Goal: Transaction & Acquisition: Purchase product/service

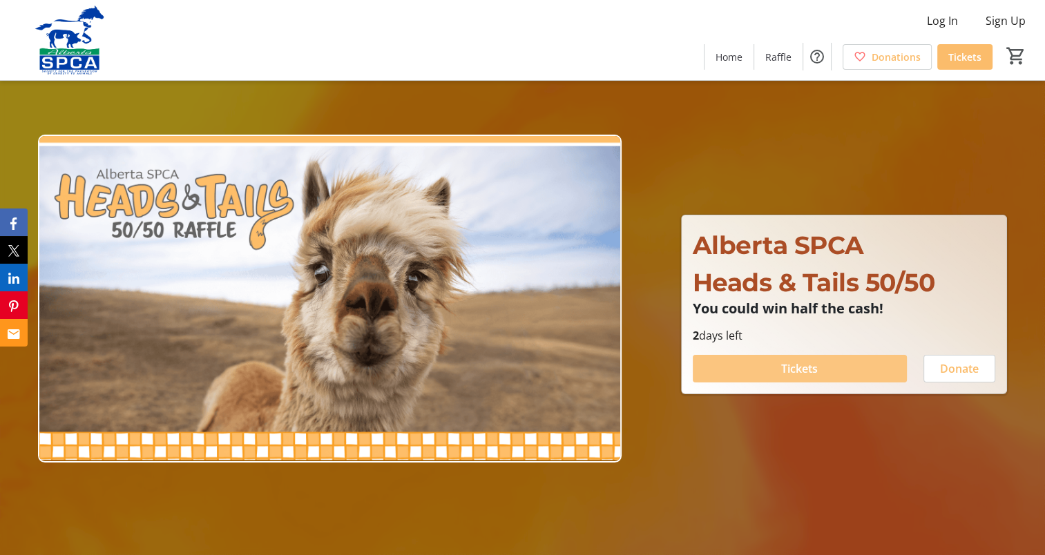
click at [801, 368] on span "Tickets" at bounding box center [799, 369] width 37 height 17
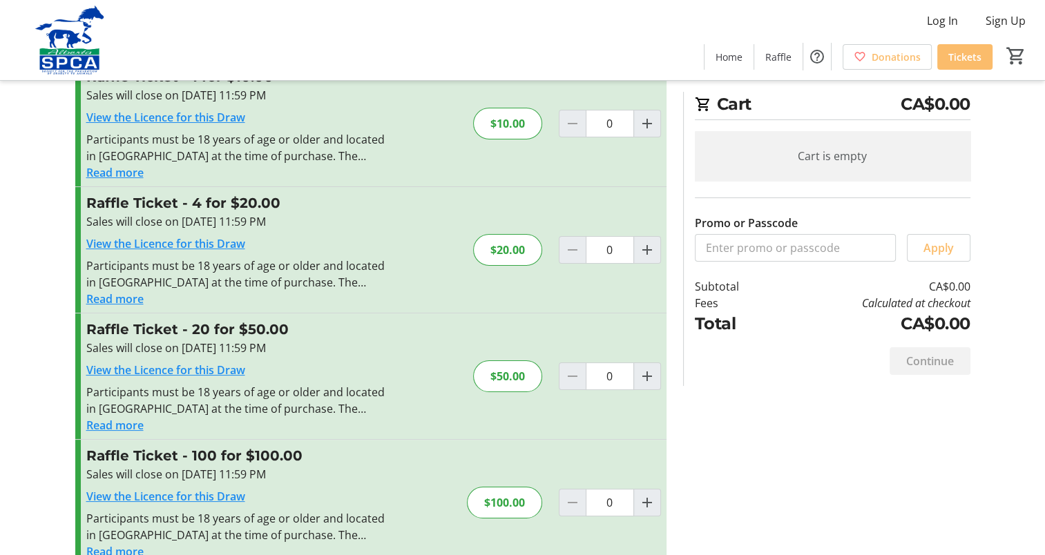
scroll to position [23, 0]
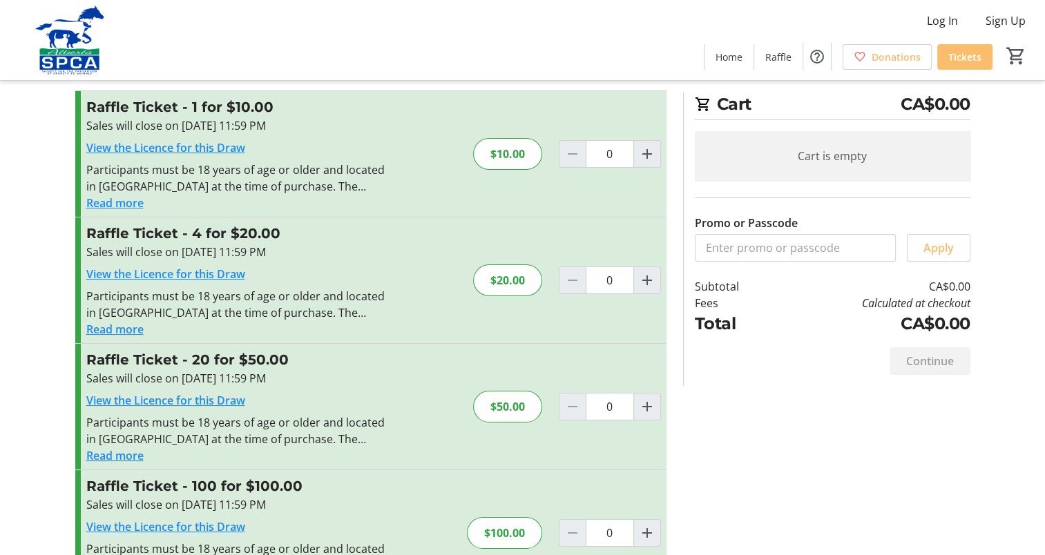
click at [121, 455] on button "Read more" at bounding box center [114, 456] width 57 height 17
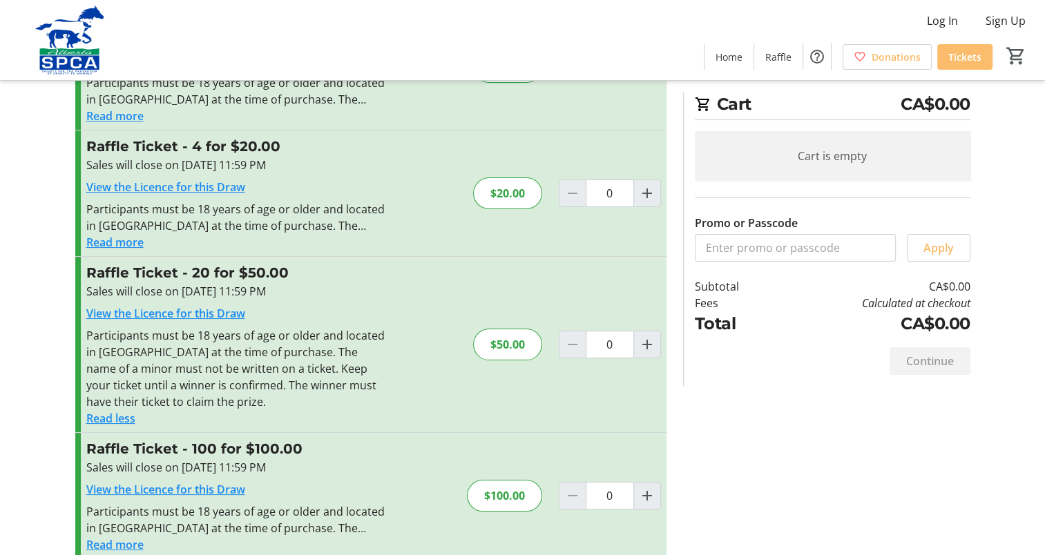
scroll to position [112, 0]
click at [647, 343] on mat-icon "Increment by one" at bounding box center [647, 343] width 17 height 17
type input "1"
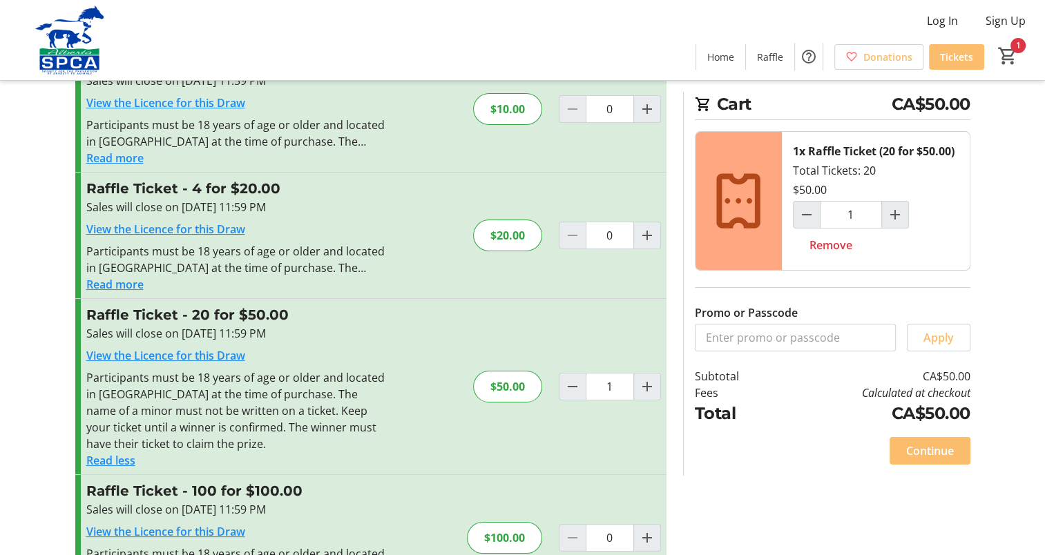
scroll to position [66, 0]
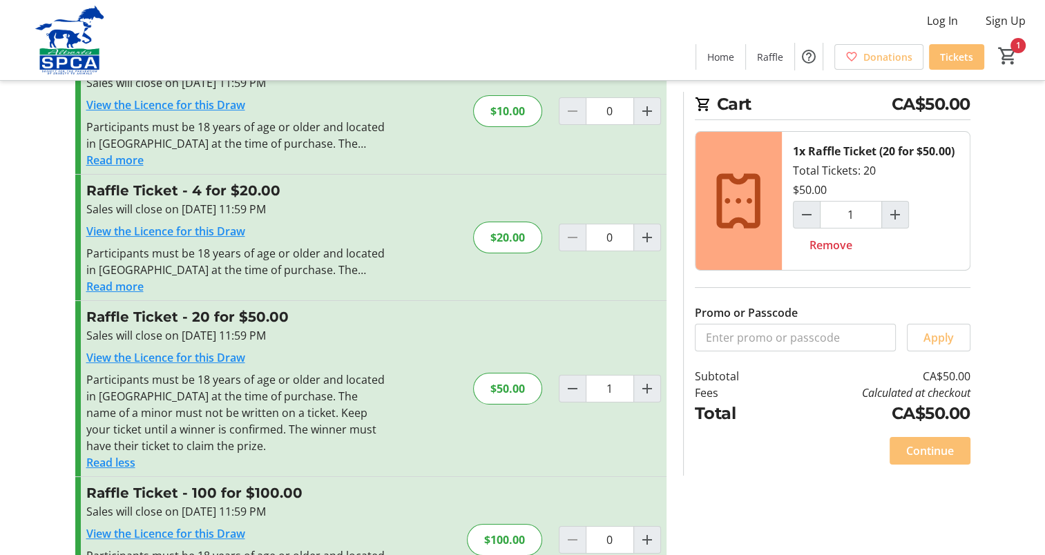
click at [929, 448] on span "Continue" at bounding box center [930, 451] width 48 height 17
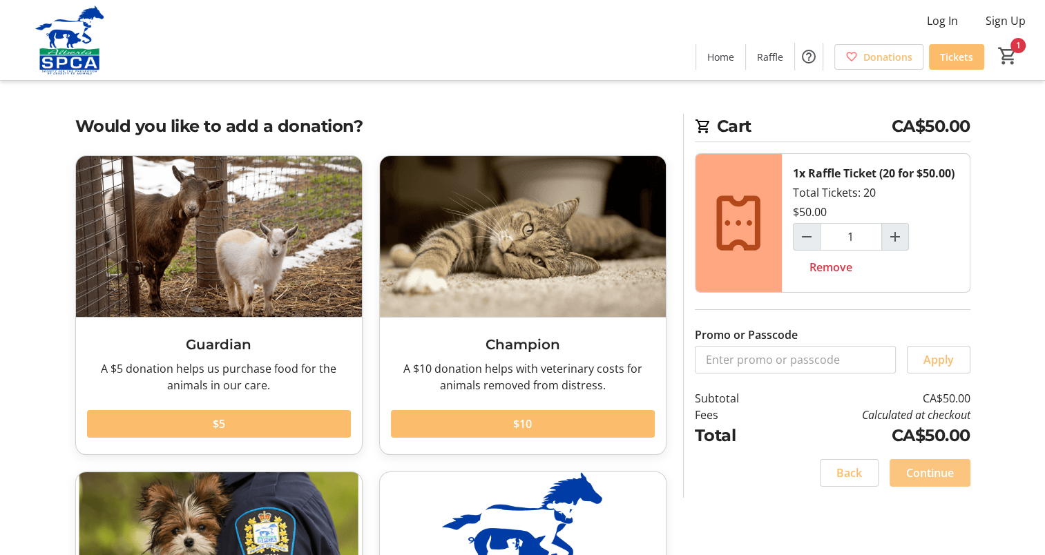
click at [932, 470] on span "Continue" at bounding box center [930, 473] width 48 height 17
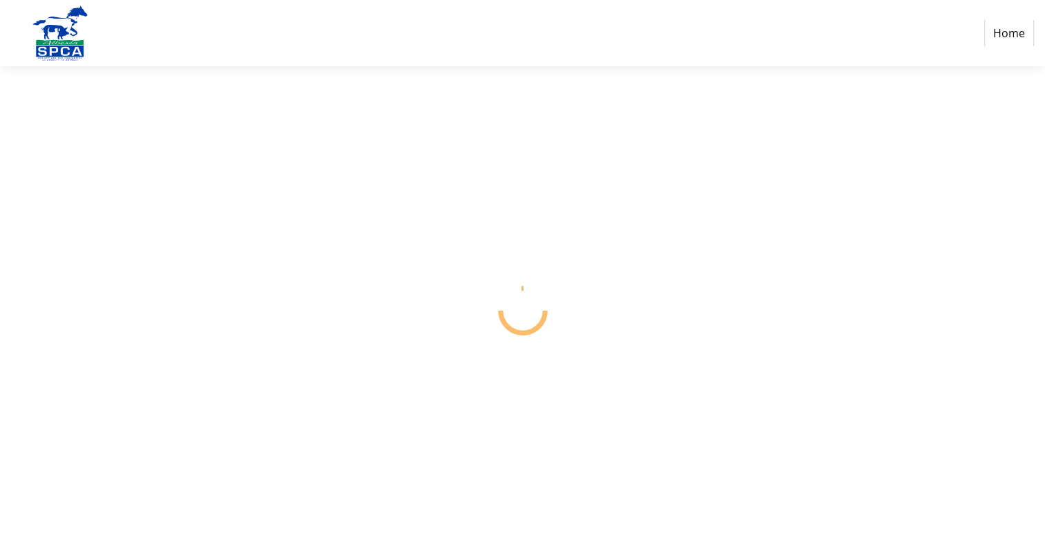
select select "CA"
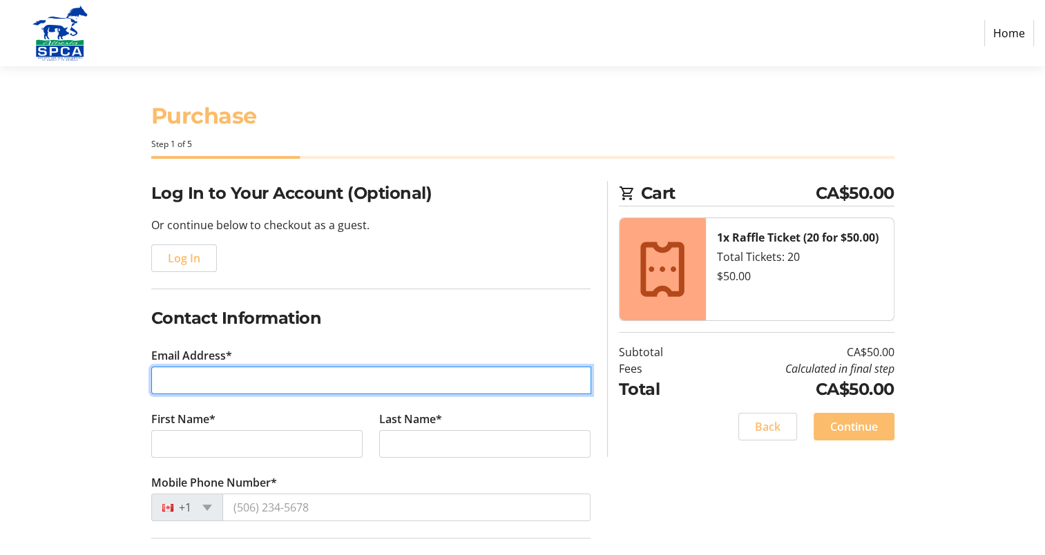
click at [174, 391] on input "Email Address*" at bounding box center [371, 381] width 440 height 28
click at [591, 367] on div at bounding box center [591, 367] width 0 height 0
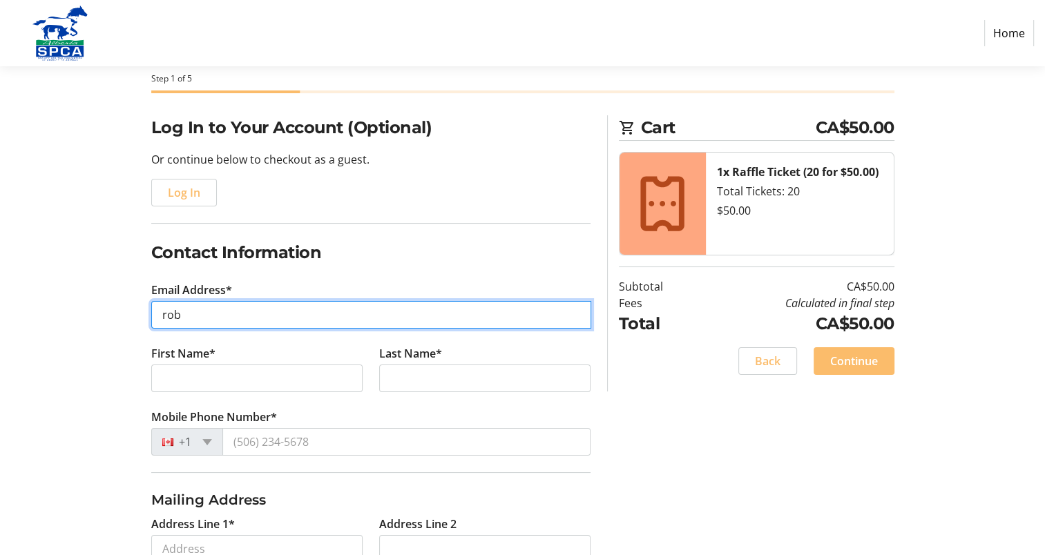
scroll to position [66, 0]
type input "rob"
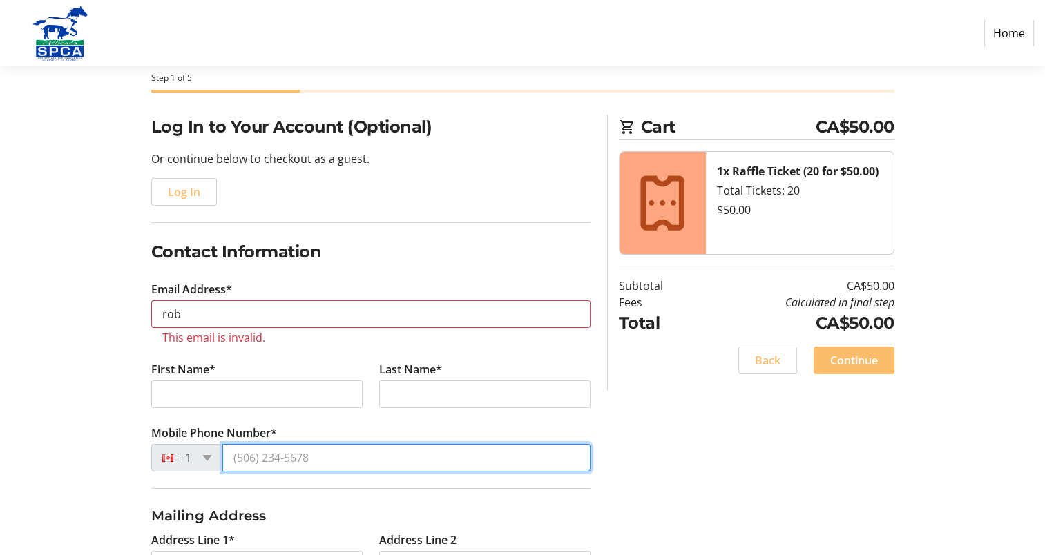
click at [318, 439] on tr-form-field "Mobile Phone Number* +1" at bounding box center [370, 457] width 439 height 64
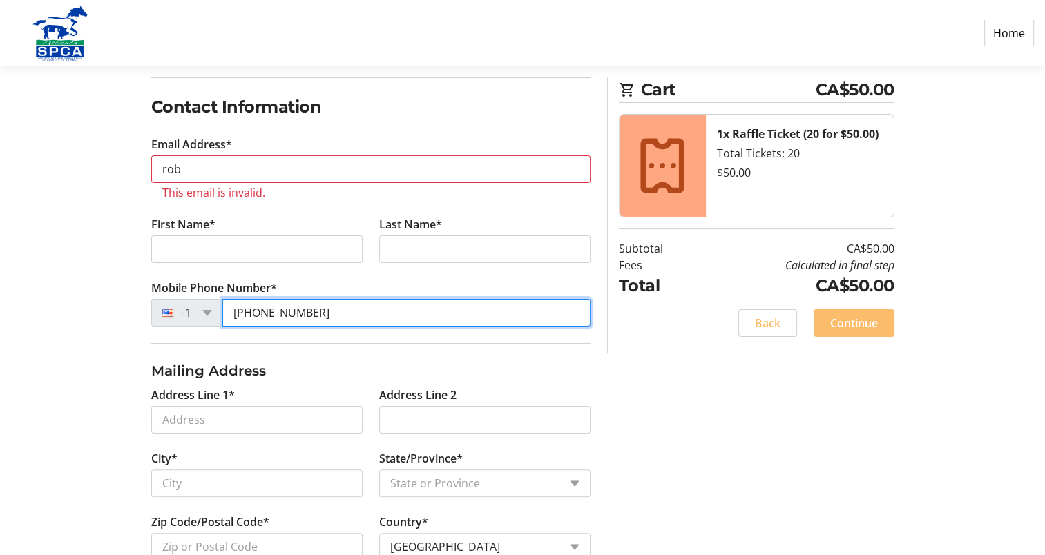
scroll to position [212, 0]
type input "[PHONE_NUMBER]"
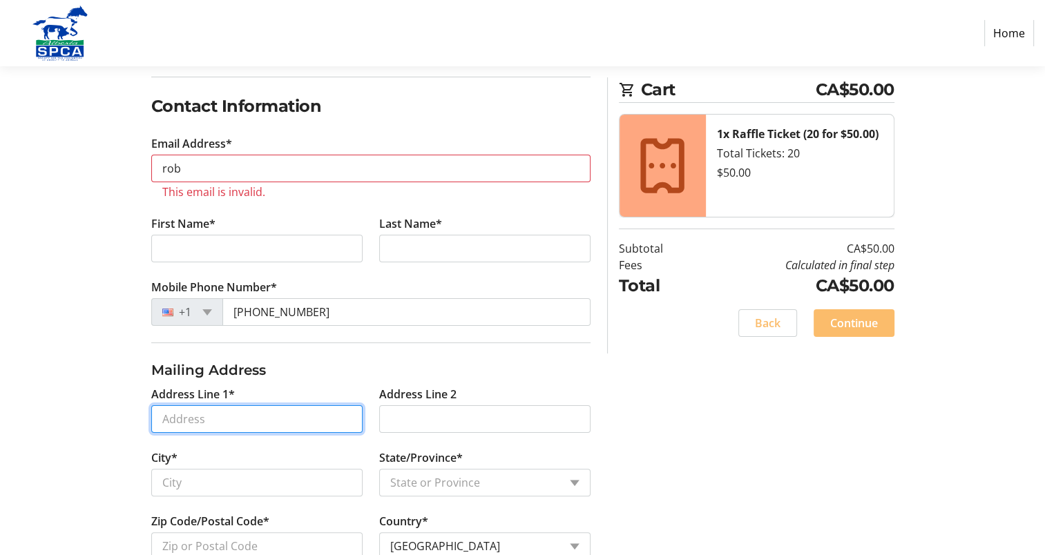
click at [182, 420] on input "Address Line 1*" at bounding box center [256, 420] width 211 height 28
click at [363, 406] on div at bounding box center [363, 406] width 0 height 0
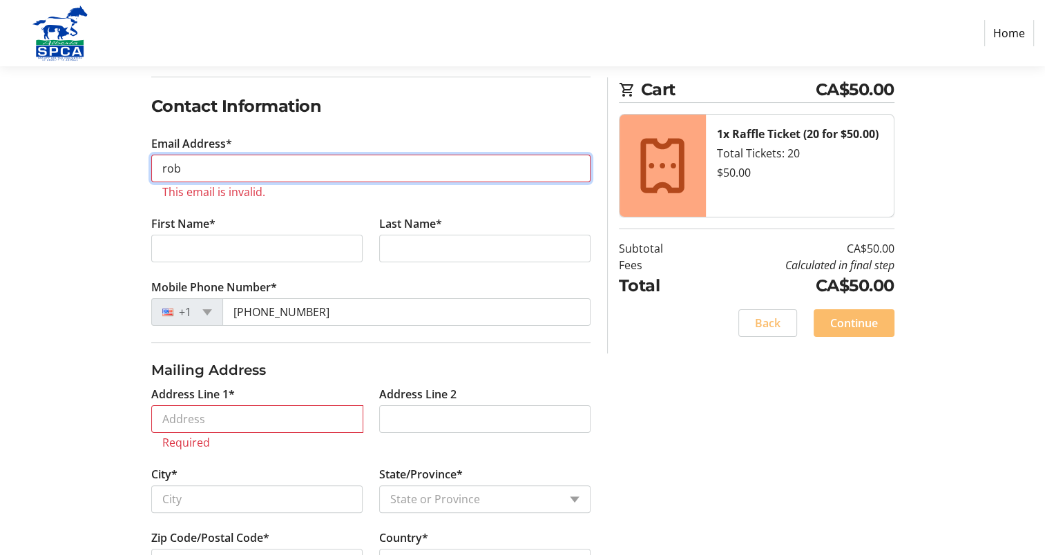
type input "[PERSON_NAME][EMAIL_ADDRESS][PERSON_NAME][DOMAIN_NAME]"
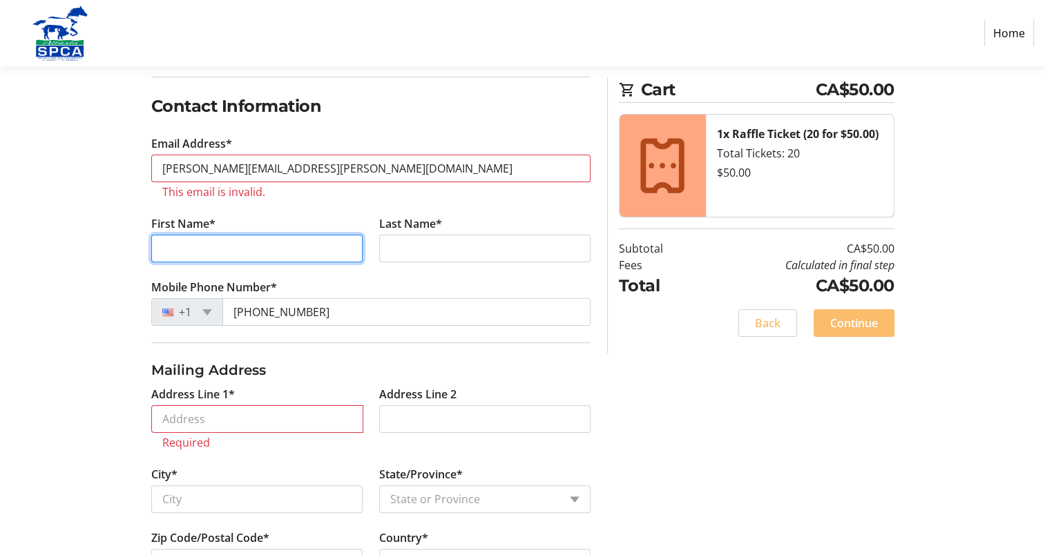
type input "[PERSON_NAME]"
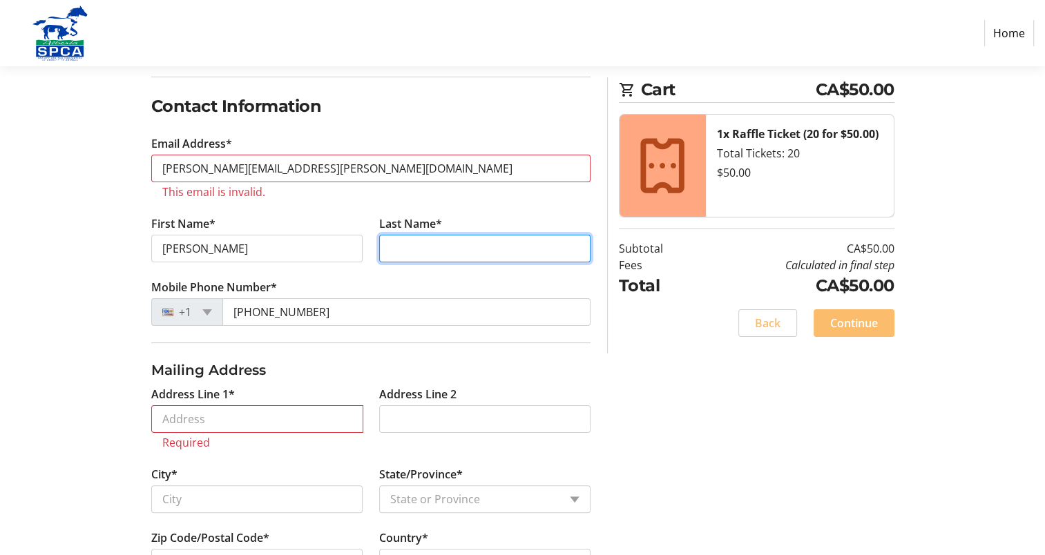
type input "[PERSON_NAME]"
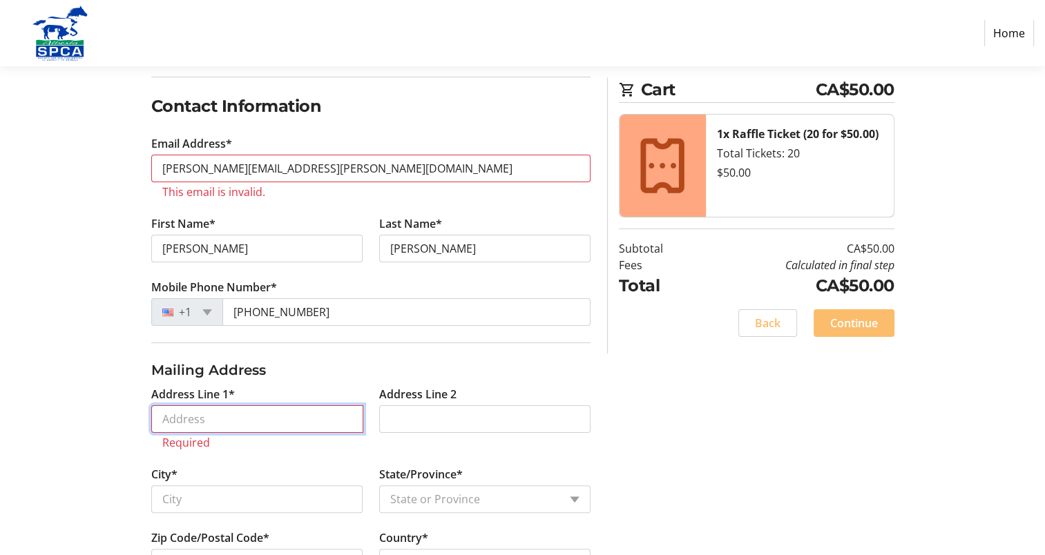
type input "12 Canyoncrest Pt. W."
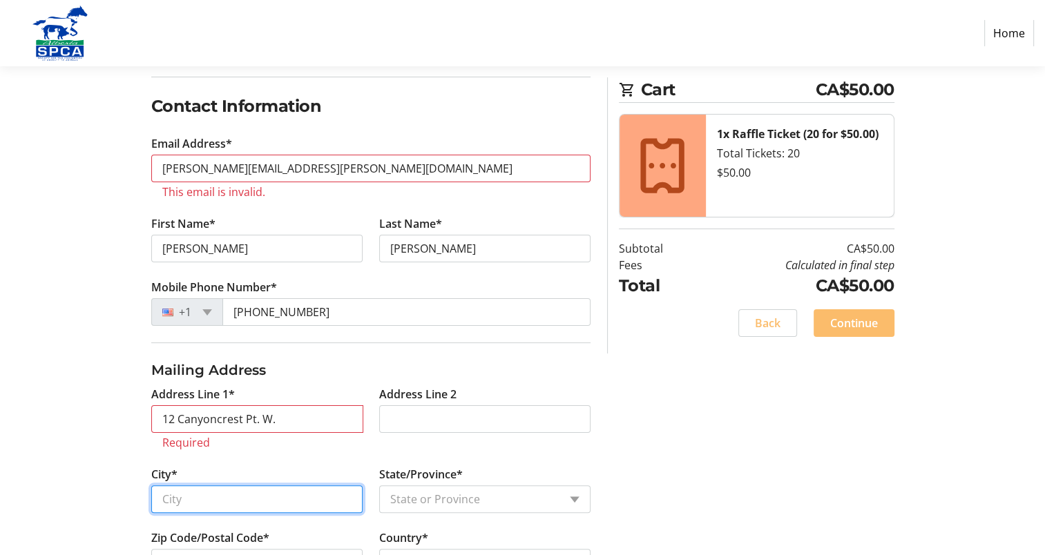
type input "Lethbridge"
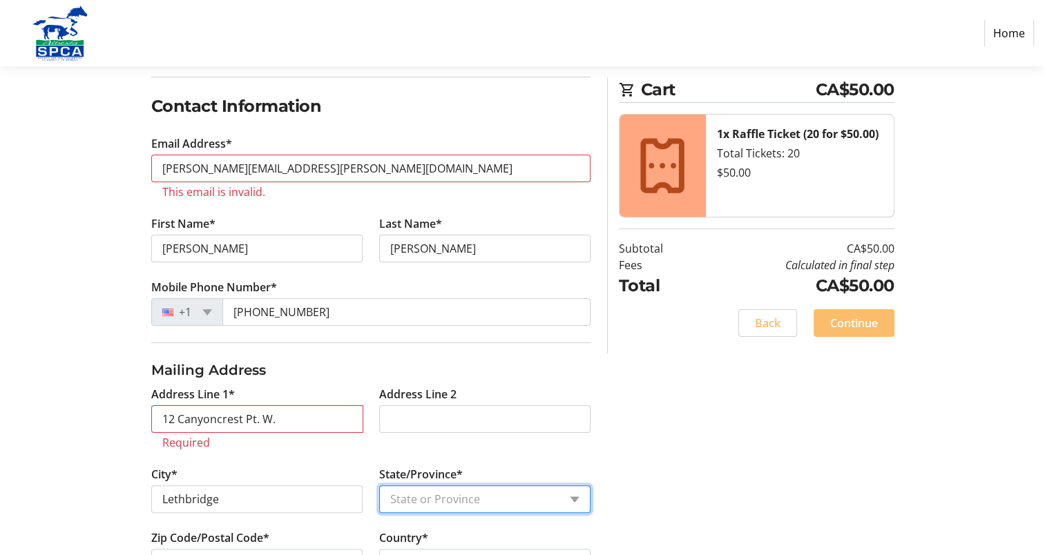
select select "AB"
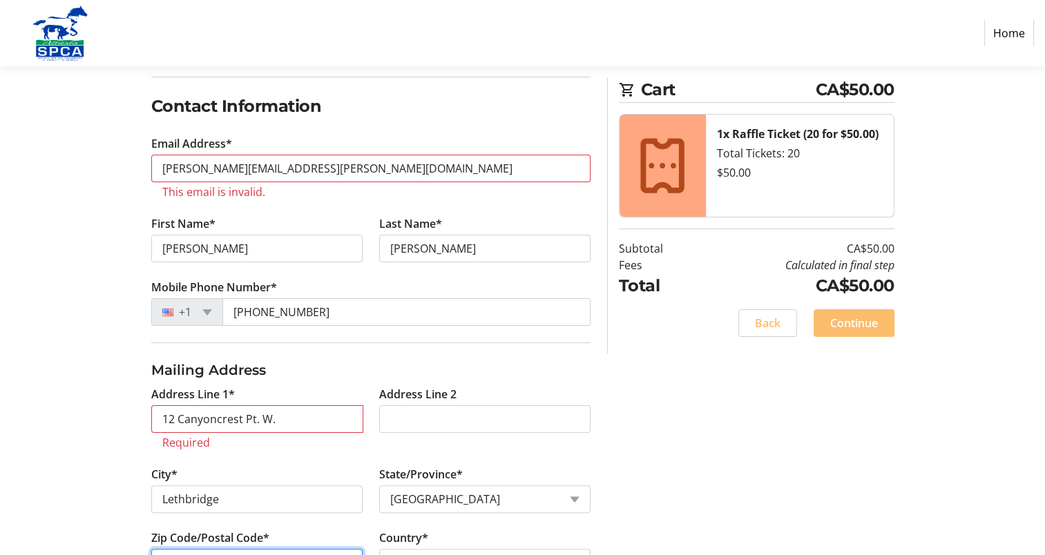
type input "T1K 7Y3"
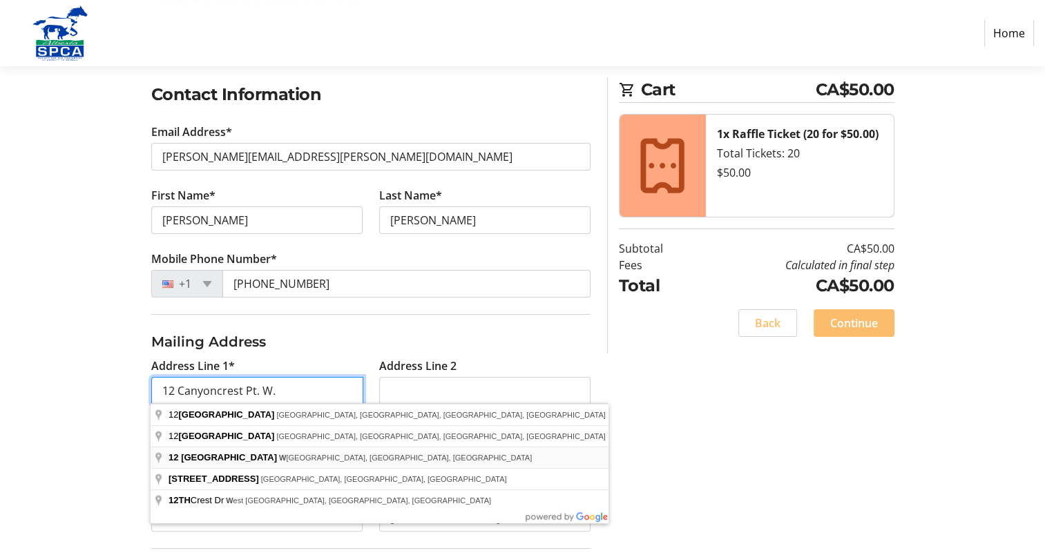
scroll to position [224, 0]
click at [249, 385] on input "12 Canyoncrest Pt. W." at bounding box center [257, 391] width 212 height 28
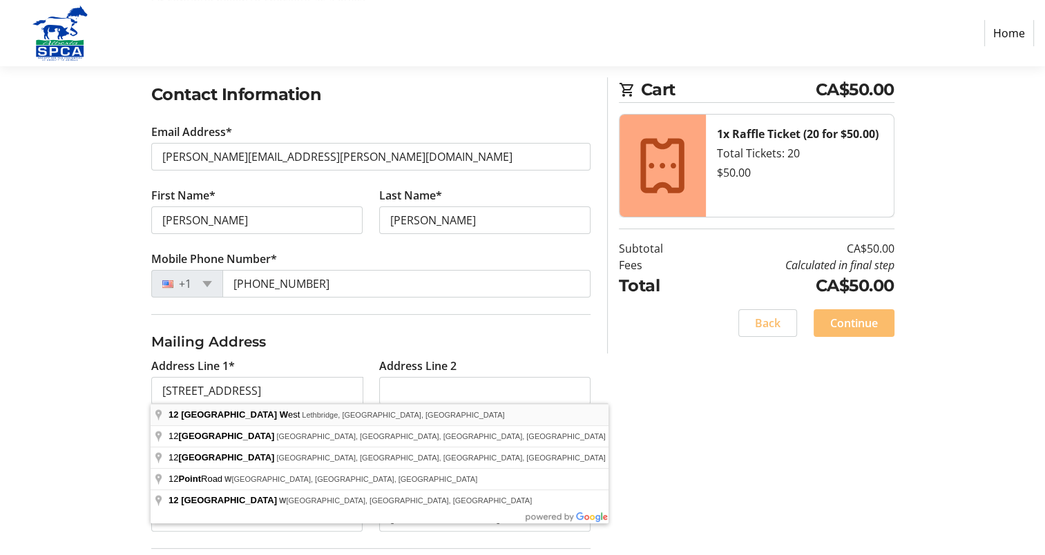
type input "12 [GEOGRAPHIC_DATA]"
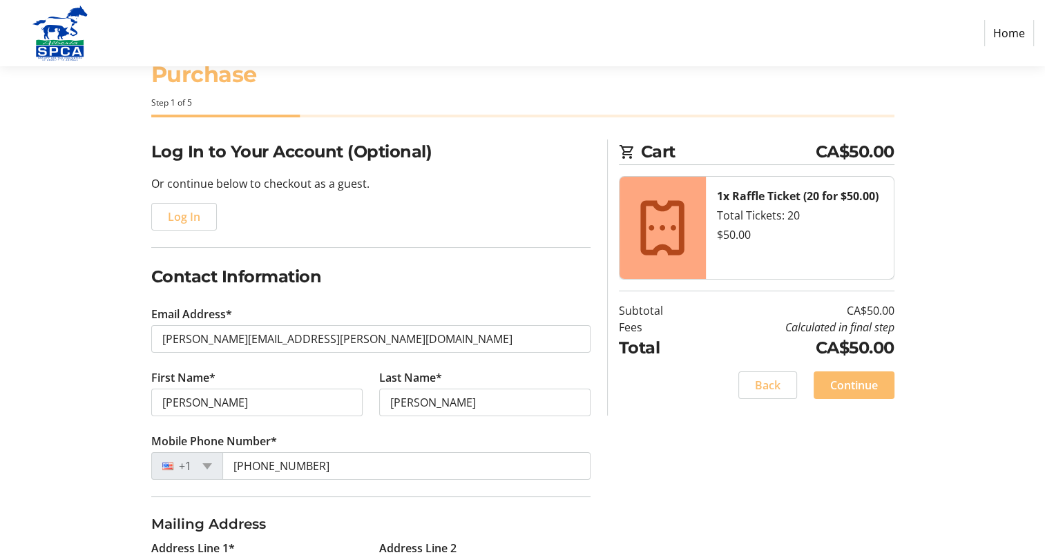
scroll to position [43, 0]
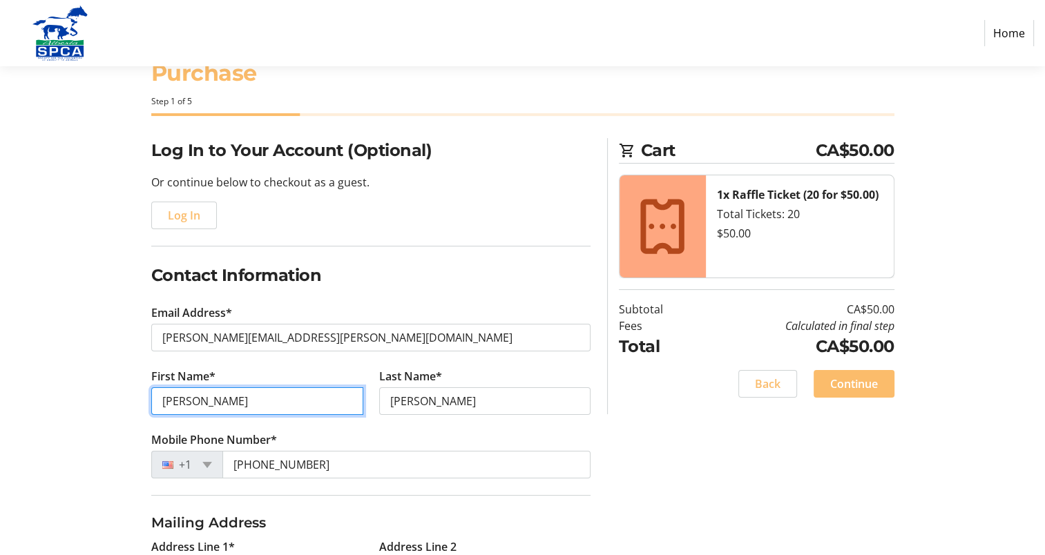
click at [169, 402] on input "[PERSON_NAME]" at bounding box center [257, 402] width 212 height 28
drag, startPoint x: 163, startPoint y: 399, endPoint x: 207, endPoint y: 399, distance: 43.5
click at [207, 399] on input "[PERSON_NAME]" at bounding box center [257, 402] width 212 height 28
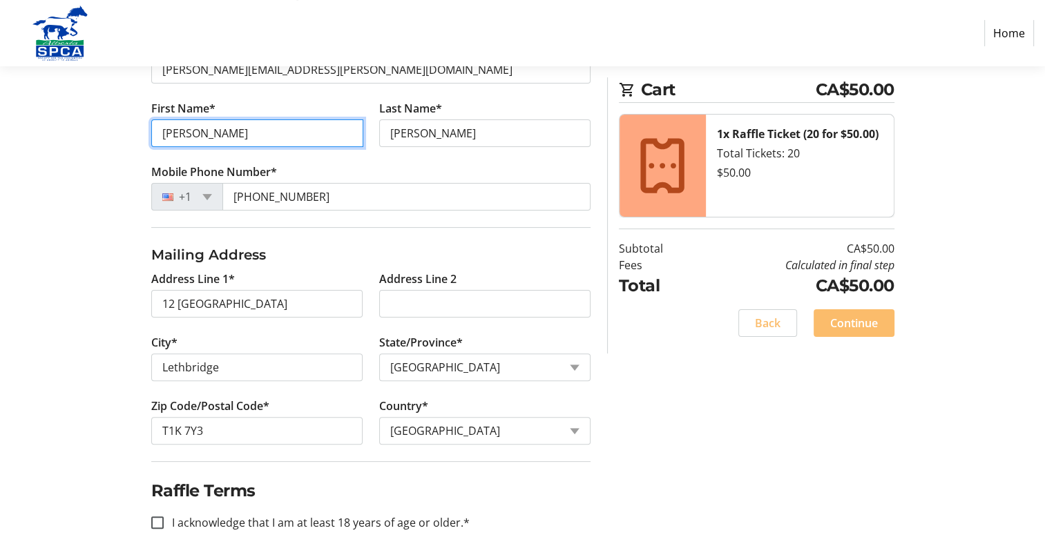
scroll to position [318, 0]
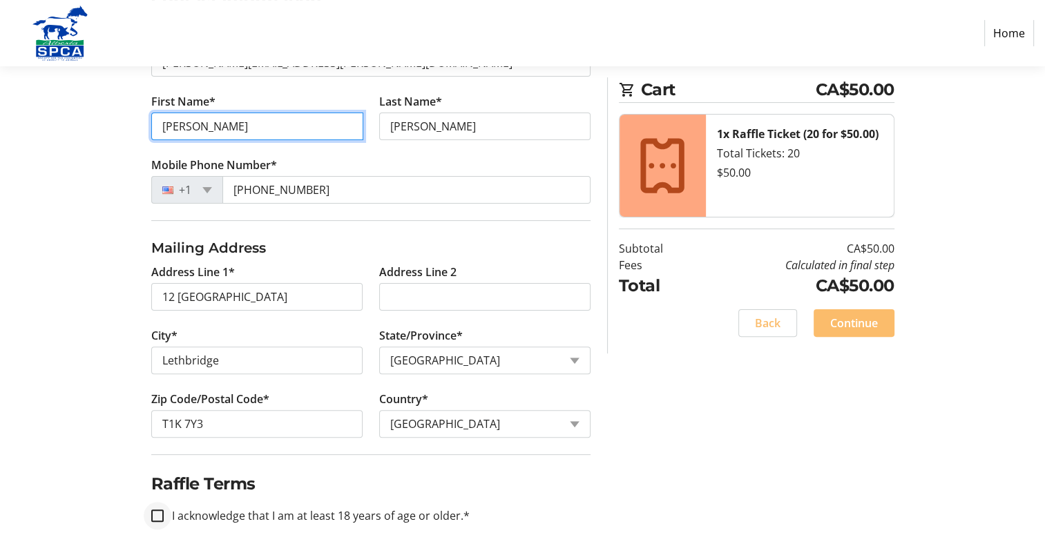
type input "[PERSON_NAME]"
click at [161, 510] on input "I acknowledge that I am at least 18 years of age or older.*" at bounding box center [157, 516] width 12 height 12
checkbox input "true"
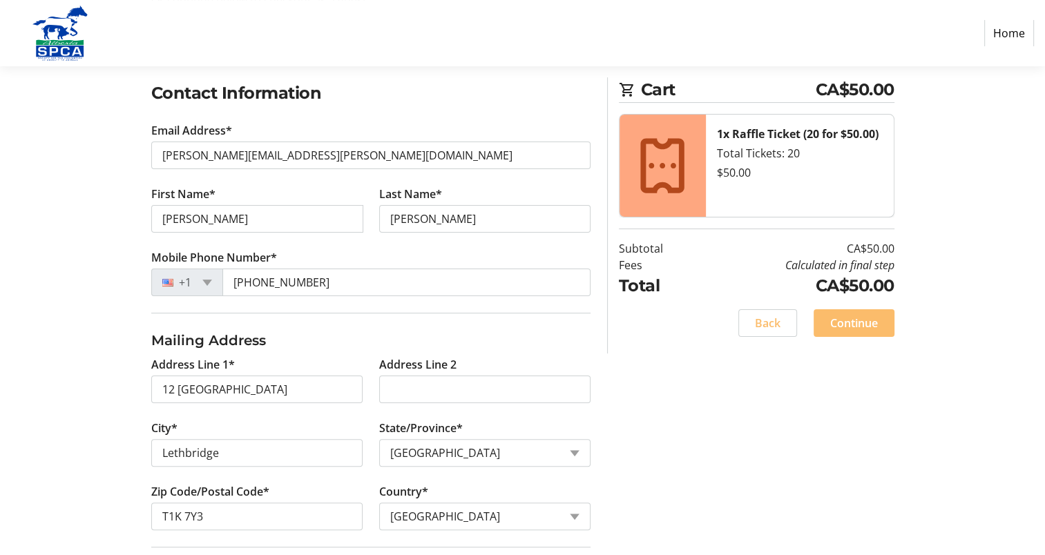
scroll to position [224, 0]
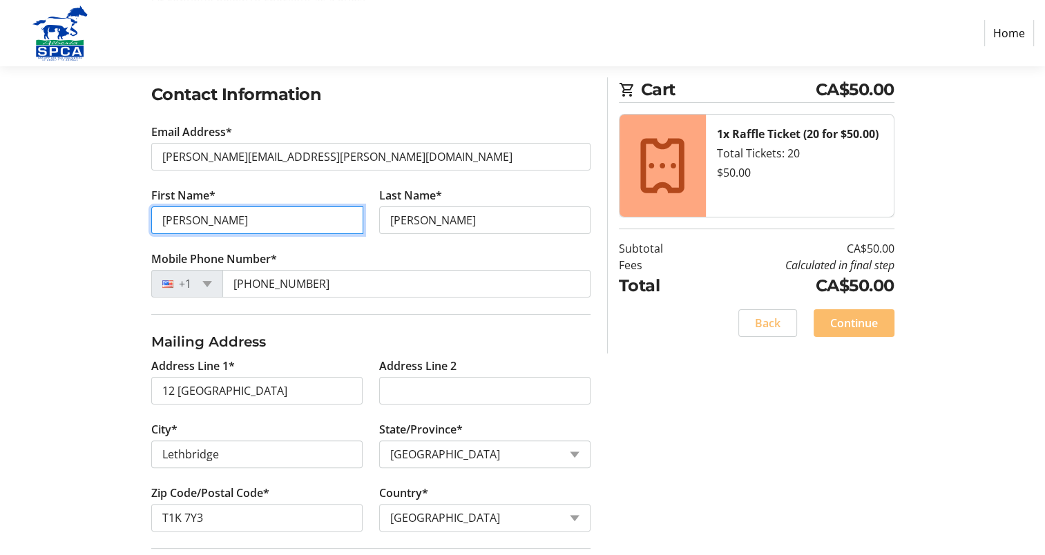
drag, startPoint x: 207, startPoint y: 218, endPoint x: 134, endPoint y: 221, distance: 72.6
click at [134, 221] on div "Log In to Your Account (Optional) Or continue below to checkout as a guest. Log…" at bounding box center [523, 304] width 912 height 694
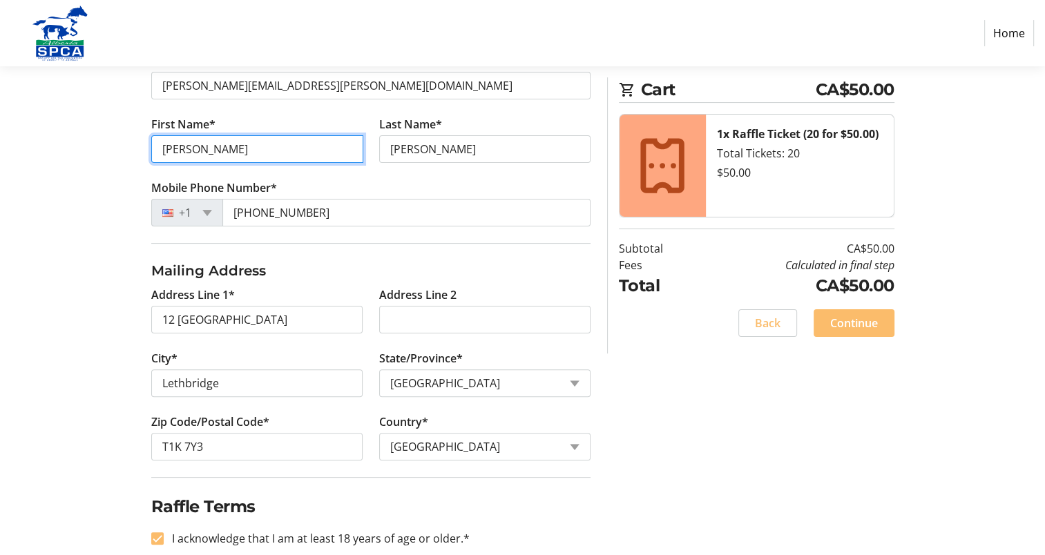
scroll to position [318, 0]
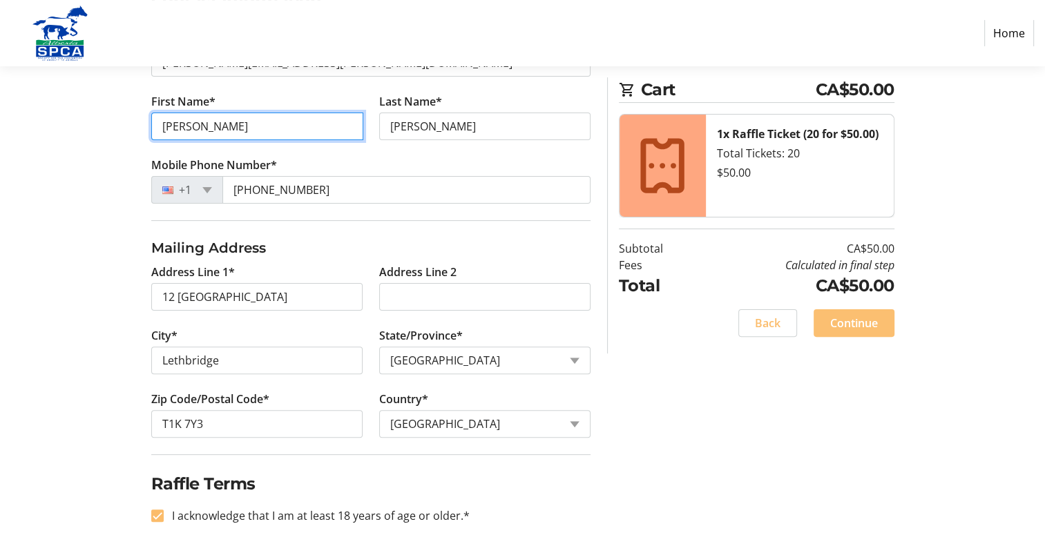
type input "[PERSON_NAME]"
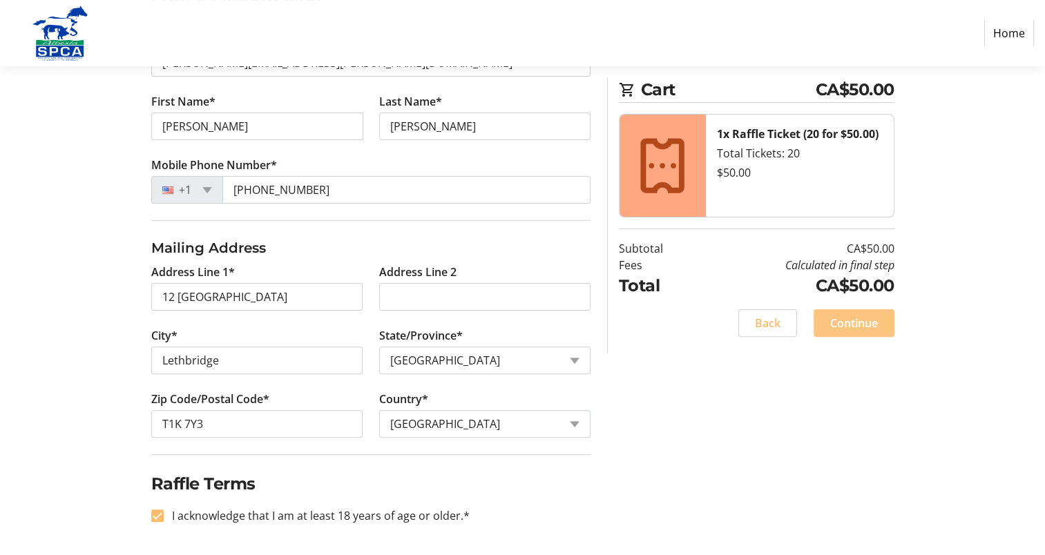
click at [846, 322] on span "Continue" at bounding box center [854, 323] width 48 height 17
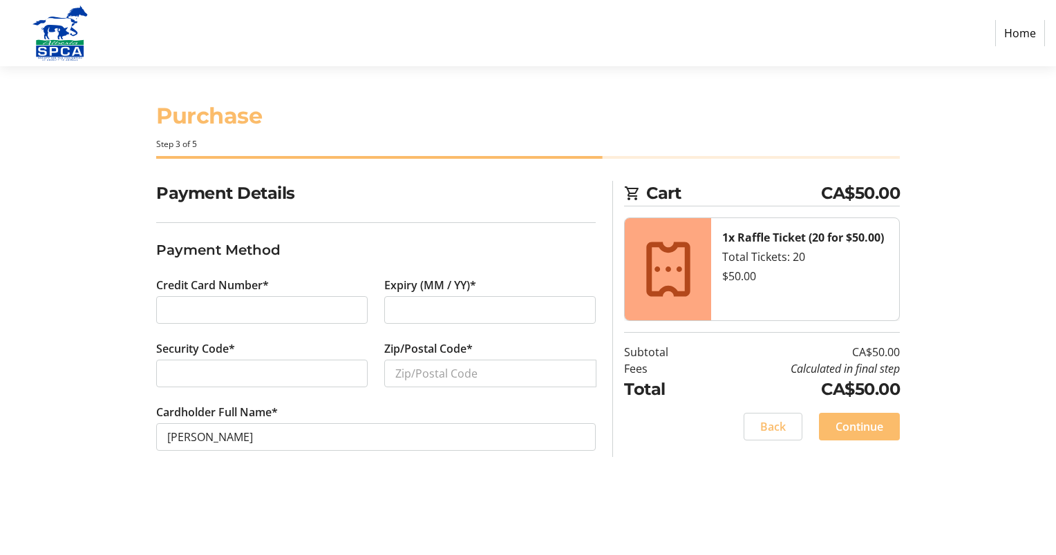
type input "04/29"
click at [403, 372] on input "Zip/Postal Code*" at bounding box center [490, 374] width 212 height 28
type input "T1K 7Y3"
click at [864, 428] on span "Continue" at bounding box center [859, 427] width 48 height 17
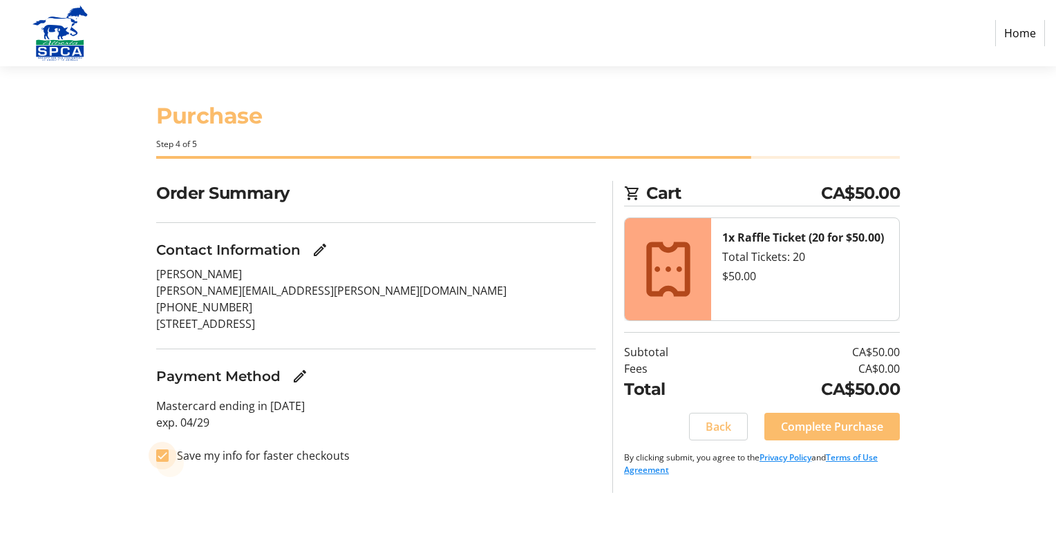
click at [162, 455] on input "Save my info for faster checkouts" at bounding box center [162, 456] width 12 height 12
checkbox input "false"
click at [828, 427] on span "Complete Purchase" at bounding box center [832, 427] width 102 height 17
